Goal: Information Seeking & Learning: Learn about a topic

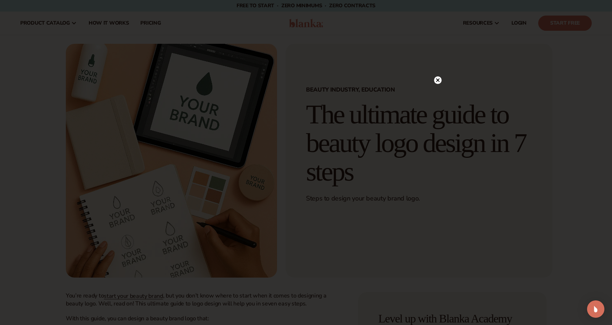
click at [436, 79] on circle at bounding box center [438, 80] width 8 height 8
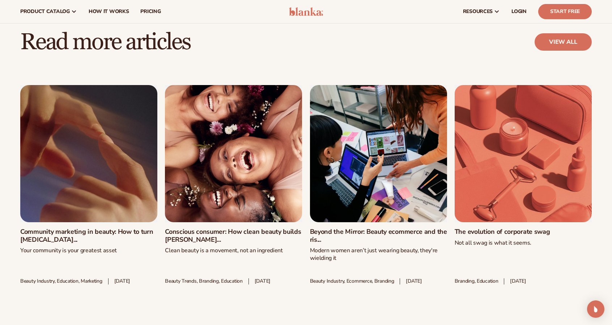
scroll to position [2669, 0]
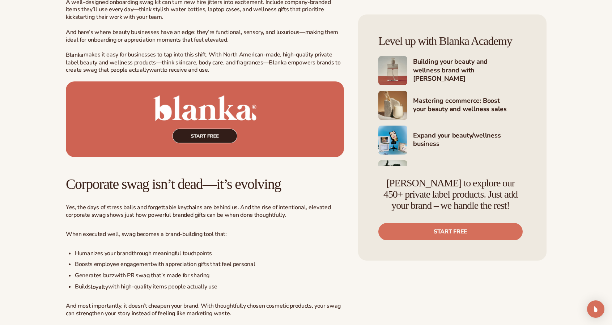
scroll to position [3686, 0]
